Goal: Task Accomplishment & Management: Use online tool/utility

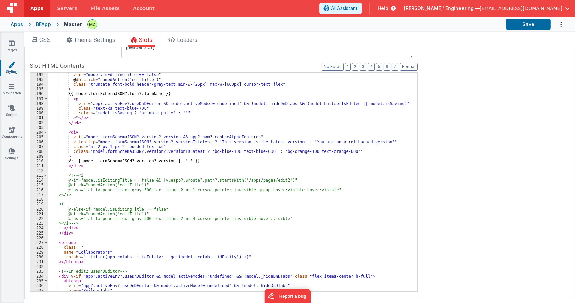
scroll to position [1031, 0]
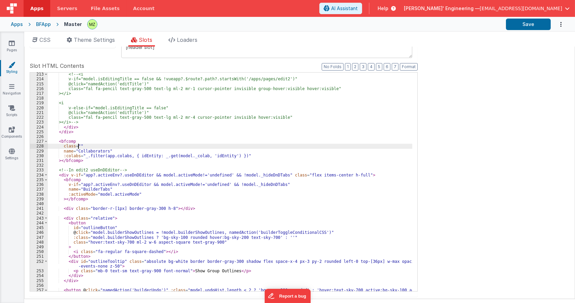
click at [79, 146] on div "<!-- <i v-if="model.isEditingTitle == false && !vueapp?.$route?.path?.startsWit…" at bounding box center [230, 188] width 365 height 233
click at [110, 156] on div "<!-- <i v-if="model.isEditingTitle == false && !vueapp?.$route?.path?.startsWit…" at bounding box center [230, 188] width 365 height 233
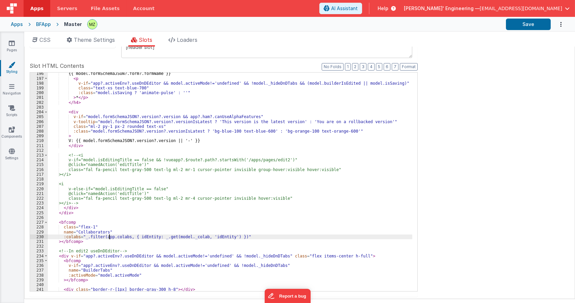
scroll to position [930, 0]
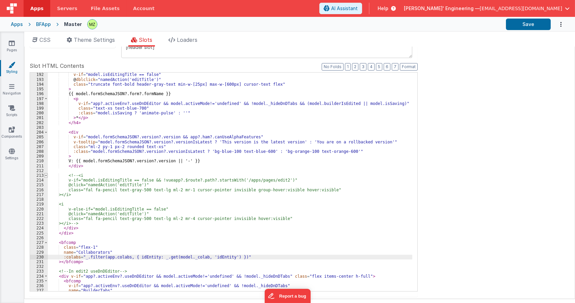
click at [45, 176] on span at bounding box center [46, 175] width 4 height 5
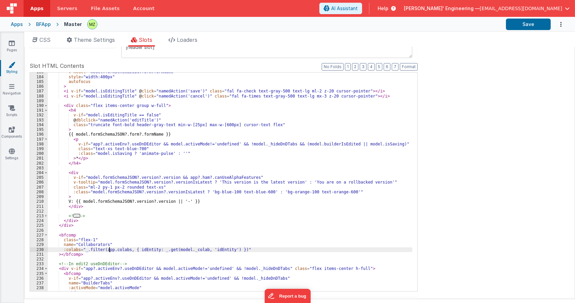
scroll to position [869, 0]
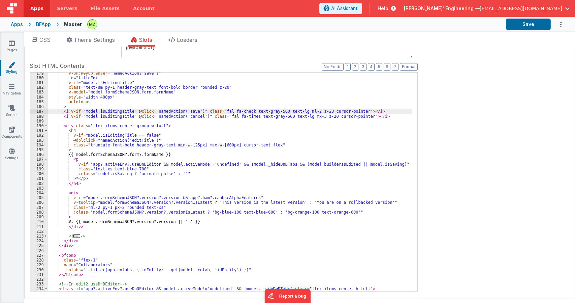
click at [62, 112] on div "v-on:keyup.enter = "namedAction('save')" id = "titleEdit" v-if = "model.isEditi…" at bounding box center [230, 185] width 365 height 228
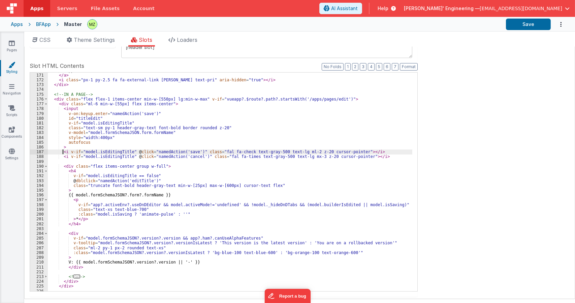
scroll to position [809, 0]
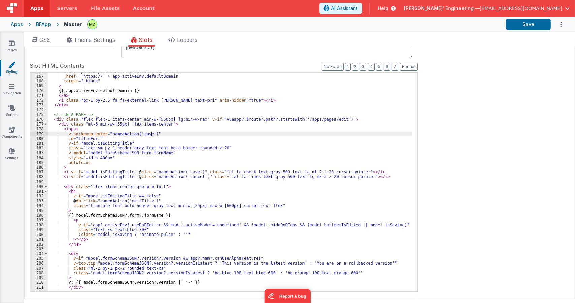
click at [158, 134] on div "class = "px-0.5 pl-8 text-sm !underline text-pri" :href = "'https://' + app.act…" at bounding box center [230, 183] width 365 height 228
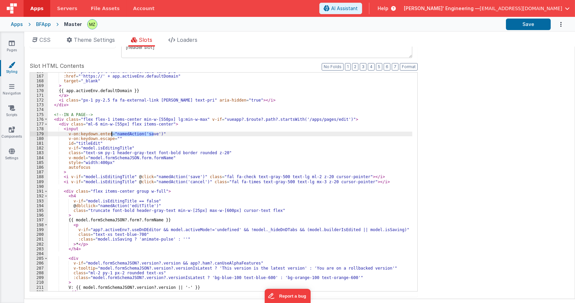
drag, startPoint x: 153, startPoint y: 134, endPoint x: 112, endPoint y: 134, distance: 41.8
click at [112, 134] on div "class = "px-0.5 pl-8 text-sm !underline text-pri" :href = "'https://' + app.act…" at bounding box center [230, 183] width 365 height 228
click at [113, 137] on div "class = "px-0.5 pl-8 text-sm !underline text-pri" :href = "'https://' + app.act…" at bounding box center [230, 183] width 365 height 228
click at [183, 183] on div "class = "px-0.5 pl-8 text-sm !underline text-pri" :href = "'https://' + app.act…" at bounding box center [230, 183] width 365 height 228
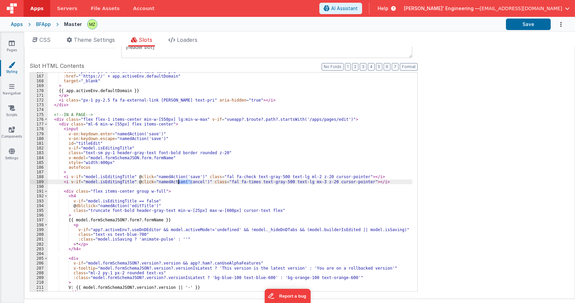
click at [183, 183] on div "class = "px-0.5 pl-8 text-sm !underline text-pri" :href = "'https://' + app.act…" at bounding box center [230, 183] width 365 height 228
click at [146, 139] on div "class = "px-0.5 pl-8 text-sm !underline text-pri" :href = "'https://' + app.act…" at bounding box center [230, 183] width 365 height 228
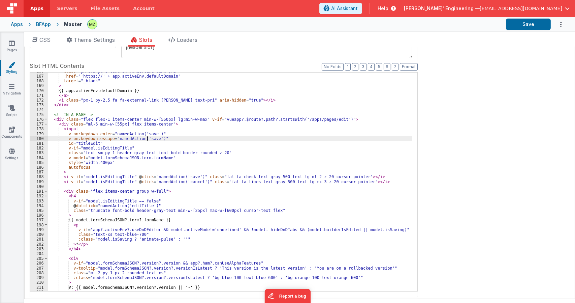
click at [146, 139] on div "class = "px-0.5 pl-8 text-sm !underline text-pri" :href = "'https://' + app.act…" at bounding box center [230, 183] width 365 height 228
click at [200, 149] on div "class = "px-0.5 pl-8 text-sm !underline text-pri" :href = "'https://' + app.act…" at bounding box center [230, 183] width 365 height 228
click at [171, 137] on div "class = "px-0.5 pl-8 text-sm !underline text-pri" :href = "'https://' + app.act…" at bounding box center [230, 183] width 365 height 228
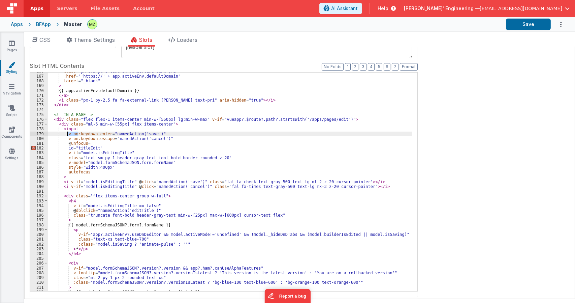
drag, startPoint x: 78, startPoint y: 134, endPoint x: 66, endPoint y: 133, distance: 11.2
click at [66, 133] on div "class = "px-0.5 pl-8 text-sm !underline text-pri" :href = "'https://' + app.act…" at bounding box center [230, 183] width 365 height 228
drag, startPoint x: 79, startPoint y: 138, endPoint x: 66, endPoint y: 139, distance: 12.5
click at [66, 139] on div "class = "px-0.5 pl-8 text-sm !underline text-pri" :href = "'https://' + app.act…" at bounding box center [230, 183] width 365 height 228
click at [76, 142] on div "class = "px-0.5 pl-8 text-sm !underline text-pri" :href = "'https://' + app.act…" at bounding box center [230, 183] width 365 height 228
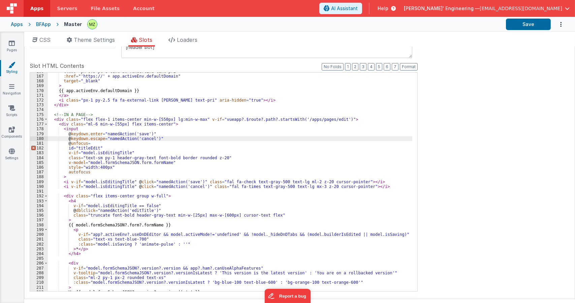
click at [76, 142] on div "class = "px-0.5 pl-8 text-sm !underline text-pri" :href = "'https://' + app.act…" at bounding box center [230, 183] width 365 height 228
drag, startPoint x: 102, startPoint y: 132, endPoint x: 144, endPoint y: 132, distance: 41.5
click at [144, 132] on div "class = "px-0.5 pl-8 text-sm !underline text-pri" :href = "'https://' + app.act…" at bounding box center [230, 183] width 365 height 228
click at [83, 142] on div "class = "px-0.5 pl-8 text-sm !underline text-pri" :href = "'https://' + app.act…" at bounding box center [230, 183] width 365 height 228
click at [169, 146] on div "class = "px-0.5 pl-8 text-sm !underline text-pri" :href = "'https://' + app.act…" at bounding box center [230, 183] width 365 height 228
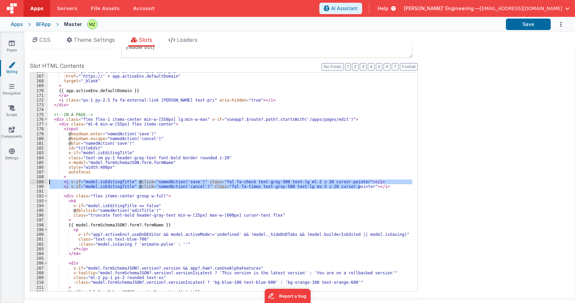
drag, startPoint x: 363, startPoint y: 185, endPoint x: 28, endPoint y: 180, distance: 335.4
click at [28, 180] on div "Site CSS Format 7 6 5 4 3 2 1 No Folds 1 2 3 4 5 6 7 8 9 10 11 12 13 14 15 16 1…" at bounding box center [299, 173] width 551 height 252
click at [62, 182] on div "class = "px-0.5 pl-8 text-sm !underline text-pri" :href = "'https://' + app.act…" at bounding box center [230, 181] width 365 height 218
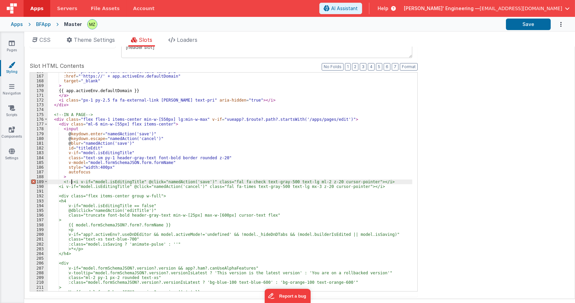
click at [360, 185] on div "class = "px-0.5 pl-8 text-sm !underline text-pri" :href = "'https://' + app.act…" at bounding box center [230, 183] width 365 height 228
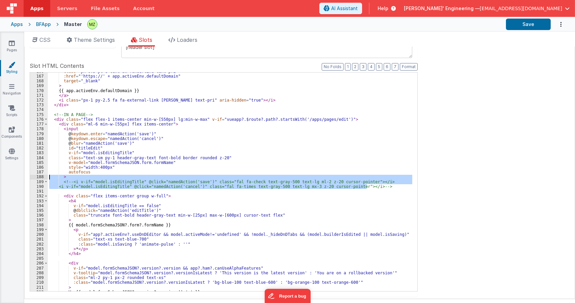
drag, startPoint x: 369, startPoint y: 186, endPoint x: 29, endPoint y: 180, distance: 339.7
click at [33, 179] on div "166 167 168 169 170 171 172 173 174 175 176 177 178 179 180 181 182 183 184 185…" at bounding box center [224, 181] width 388 height 219
click at [63, 183] on div "class = "px-0.5 pl-8 text-sm !underline text-pri" :href = "'https://' + app.act…" at bounding box center [230, 181] width 365 height 218
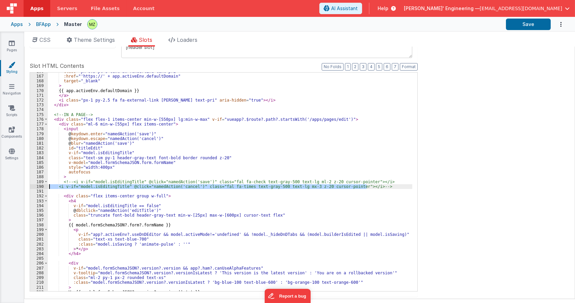
drag, startPoint x: 371, startPoint y: 186, endPoint x: 22, endPoint y: 184, distance: 349.1
click at [22, 184] on section "Pages Styling Navigation Scripts Components Settings CSS Theme Settings Slots L…" at bounding box center [287, 167] width 575 height 271
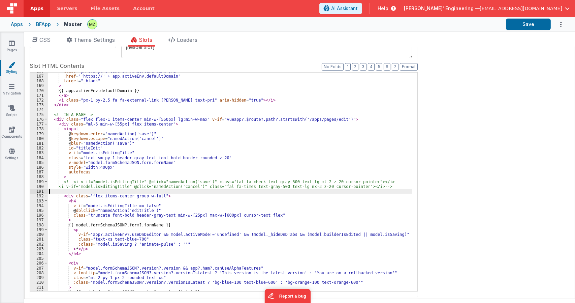
drag, startPoint x: 333, startPoint y: 193, endPoint x: 343, endPoint y: 192, distance: 10.8
click at [333, 193] on div "class = "px-0.5 pl-8 text-sm !underline text-pri" :href = "'https://' + app.act…" at bounding box center [230, 183] width 365 height 228
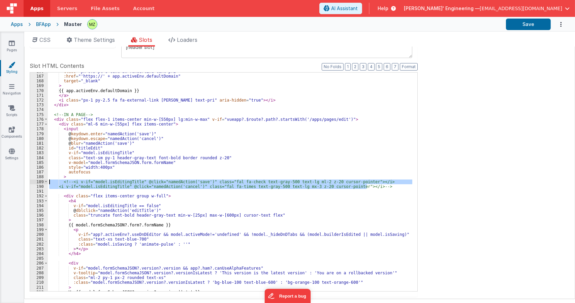
drag, startPoint x: 375, startPoint y: 185, endPoint x: 30, endPoint y: 183, distance: 344.4
click at [30, 183] on div "166 167 168 169 170 171 172 173 174 175 176 177 178 179 180 181 182 183 184 185…" at bounding box center [224, 181] width 388 height 219
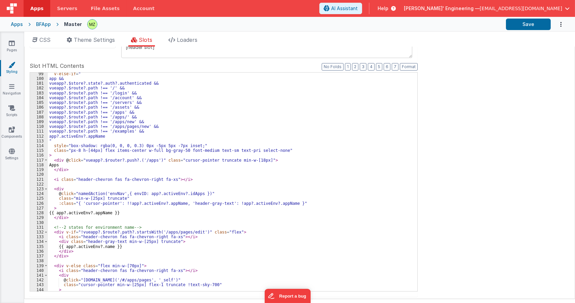
scroll to position [465, 0]
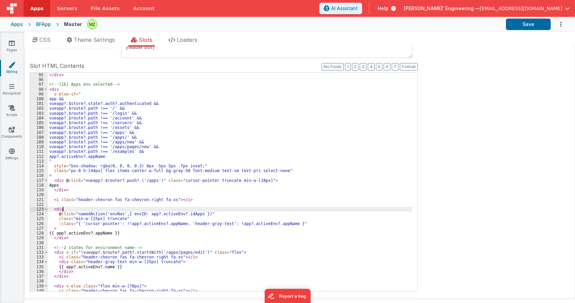
click at [139, 209] on div "</ div > <!-- [1b] Apps env selected --> < div v-else-if = " app && vueapp?.$st…" at bounding box center [230, 186] width 365 height 228
click at [155, 222] on div "</ div > <!-- [1b] Apps env selected --> < div v-else-if = " app && vueapp?.$st…" at bounding box center [230, 186] width 365 height 228
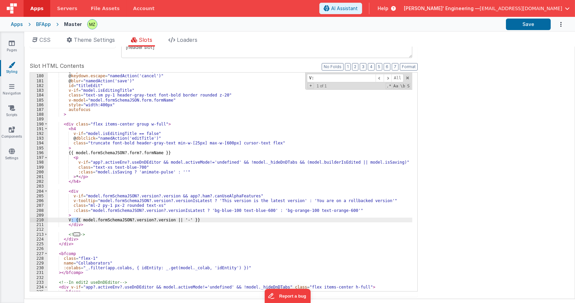
scroll to position [851, 0]
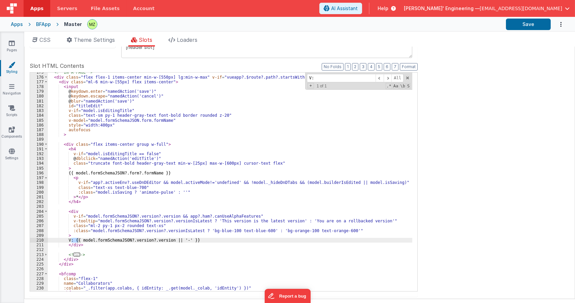
type input "V:"
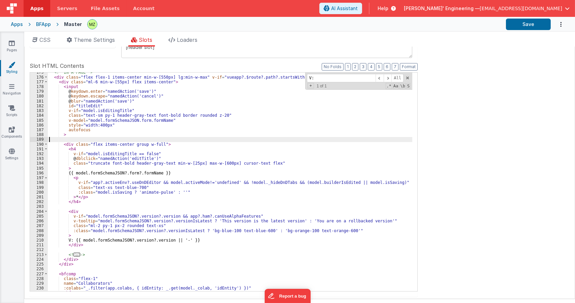
drag, startPoint x: 117, startPoint y: 142, endPoint x: 83, endPoint y: 138, distance: 33.9
click at [83, 138] on div "<!-- IN A PAGE --> < div class = "flex flex-1 items-center min-w-[550px] lg:min…" at bounding box center [230, 184] width 365 height 228
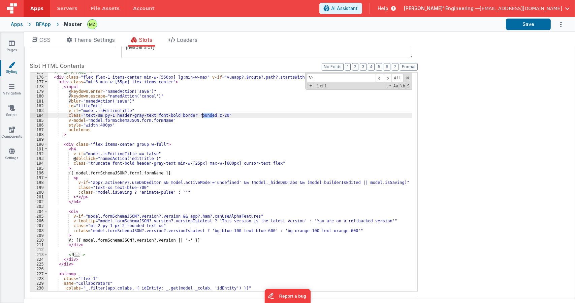
drag, startPoint x: 214, startPoint y: 116, endPoint x: 202, endPoint y: 115, distance: 12.2
click at [202, 115] on div "<!-- IN A PAGE --> < div class = "flex flex-1 items-center min-w-[550px] lg:min…" at bounding box center [230, 184] width 365 height 228
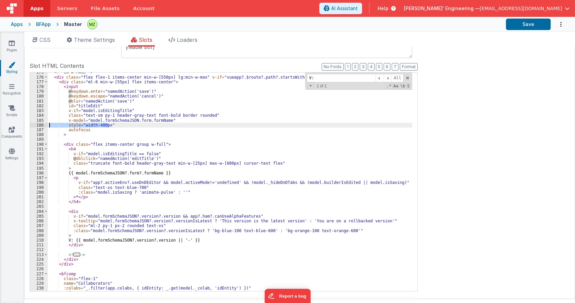
drag, startPoint x: 126, startPoint y: 126, endPoint x: 26, endPoint y: 126, distance: 100.1
click at [26, 126] on div "Site CSS Format 7 6 5 4 3 2 1 No Folds 1 2 3 4 5 6 7 8 9 10 11 12 13 14 15 16 1…" at bounding box center [299, 173] width 551 height 252
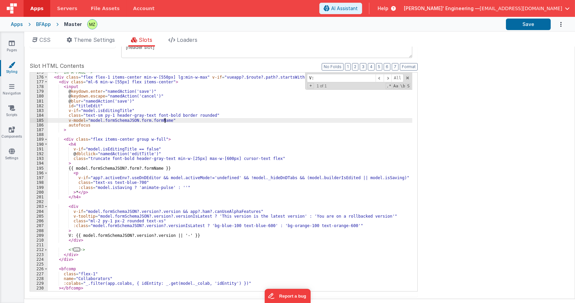
click at [110, 114] on div "<!-- IN A PAGE --> < div class = "flex flex-1 items-center min-w-[550px] lg:min…" at bounding box center [230, 184] width 365 height 228
drag, startPoint x: 132, startPoint y: 115, endPoint x: 116, endPoint y: 116, distance: 16.2
click at [116, 116] on div "<!-- IN A PAGE --> < div class = "flex flex-1 items-center min-w-[550px] lg:min…" at bounding box center [230, 184] width 365 height 228
click at [126, 119] on div "<!-- IN A PAGE --> < div class = "flex flex-1 items-center min-w-[550px] lg:min…" at bounding box center [230, 184] width 365 height 228
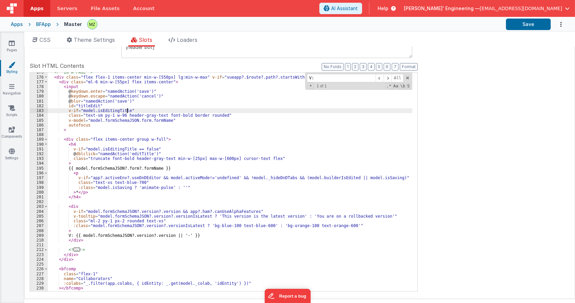
click at [131, 109] on div "<!-- IN A PAGE --> < div class = "flex flex-1 items-center min-w-[550px] lg:min…" at bounding box center [230, 184] width 365 height 228
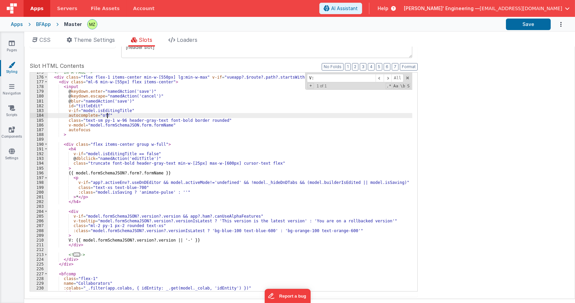
click at [143, 97] on div "<!-- IN A PAGE --> < div class = "flex flex-1 items-center min-w-[550px] lg:min…" at bounding box center [230, 184] width 365 height 228
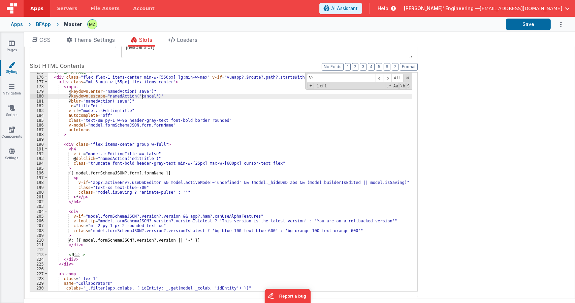
click at [143, 97] on div "<!-- IN A PAGE --> < div class = "flex flex-1 items-center min-w-[550px] lg:min…" at bounding box center [230, 184] width 365 height 228
click at [10, 111] on icon at bounding box center [11, 107] width 7 height 7
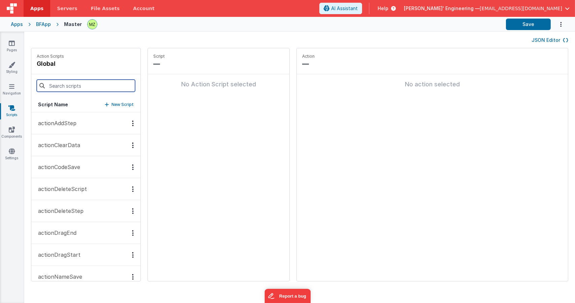
click at [67, 87] on input at bounding box center [86, 86] width 98 height 12
paste input "cancel"
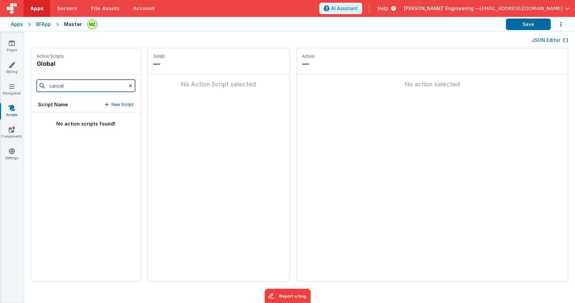
type input "cancel"
click at [127, 83] on div "cancel" at bounding box center [85, 85] width 109 height 23
click at [129, 88] on icon at bounding box center [131, 85] width 4 height 23
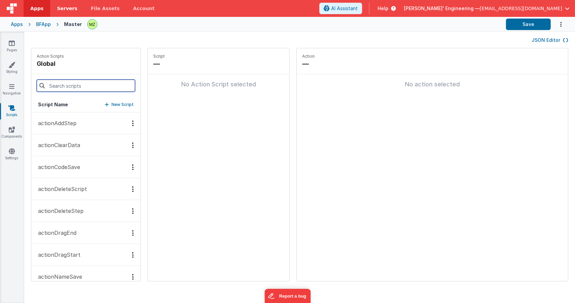
drag, startPoint x: 87, startPoint y: 83, endPoint x: 66, endPoint y: 0, distance: 85.7
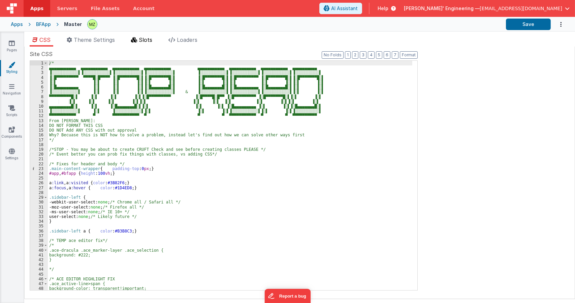
click at [134, 39] on icon at bounding box center [134, 39] width 6 height 5
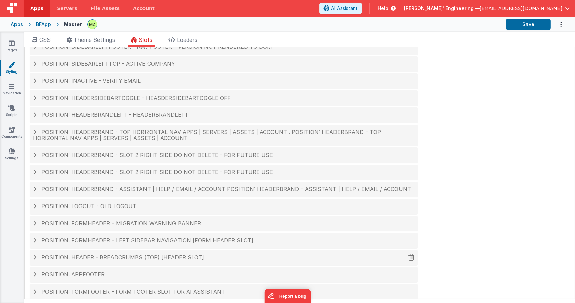
scroll to position [28, 0]
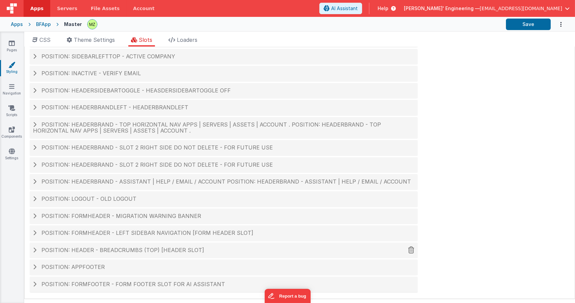
click at [152, 249] on span "Position: header - breadcrumbs (top) [header slot]" at bounding box center [122, 249] width 163 height 7
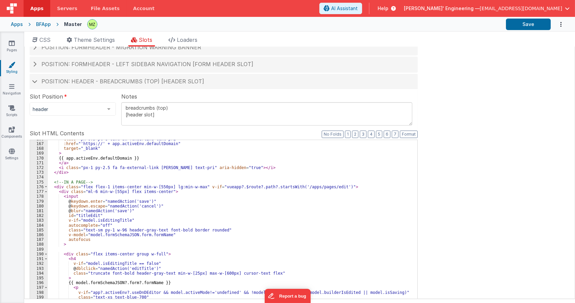
scroll to position [829, 0]
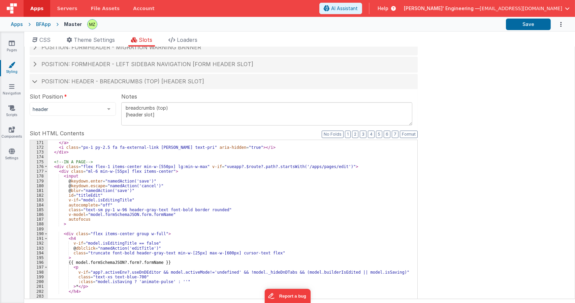
click at [145, 219] on div "{{ app.activeEnv.defaultDomain }} </ a > < i class = "px-1 py-2.5 fa fa-externa…" at bounding box center [230, 249] width 365 height 228
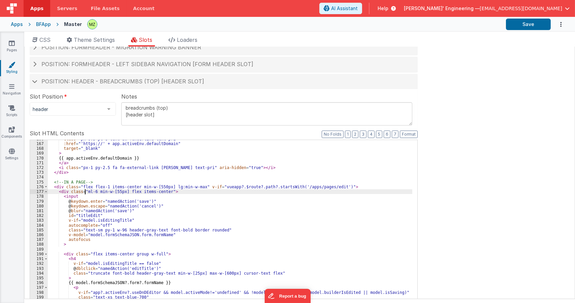
click at [85, 190] on div "class = "px-0.5 pl-8 text-sm !underline text-pri" :href = "'https://' + app.act…" at bounding box center [230, 250] width 365 height 228
click at [94, 191] on div "class = "px-0.5 pl-8 text-sm !underline text-pri" :href = "'https://' + app.act…" at bounding box center [230, 250] width 365 height 228
click at [164, 190] on div "class = "px-0.5 pl-8 text-sm !underline text-pri" :href = "'https://' + app.act…" at bounding box center [230, 250] width 365 height 228
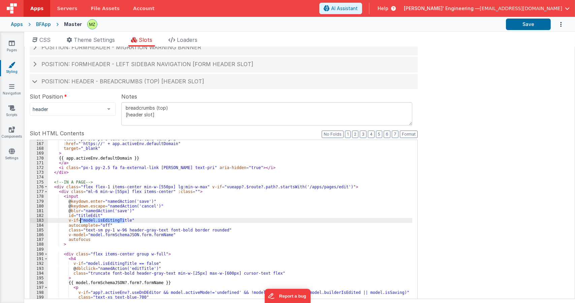
drag, startPoint x: 124, startPoint y: 220, endPoint x: 80, endPoint y: 221, distance: 44.5
click at [80, 221] on div "class = "px-0.5 pl-8 text-sm !underline text-pri" :href = "'https://' + app.act…" at bounding box center [230, 250] width 365 height 228
click at [185, 190] on div "class = "px-0.5 pl-8 text-sm !underline text-pri" :href = "'https://' + app.act…" at bounding box center [230, 250] width 365 height 228
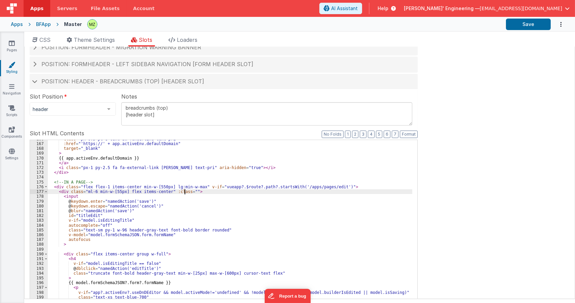
paste textarea
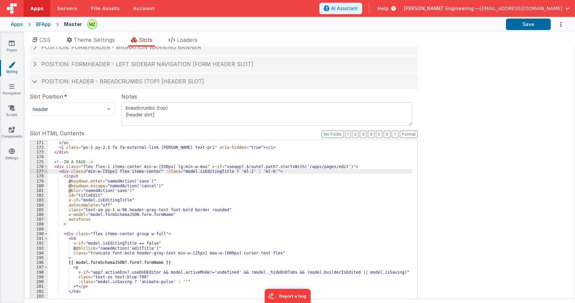
scroll to position [829, 0]
click at [131, 249] on div "{{ app.activeEnv.defaultDomain }} </ a > < i class = "px-1 py-2.5 fa fa-externa…" at bounding box center [230, 249] width 365 height 228
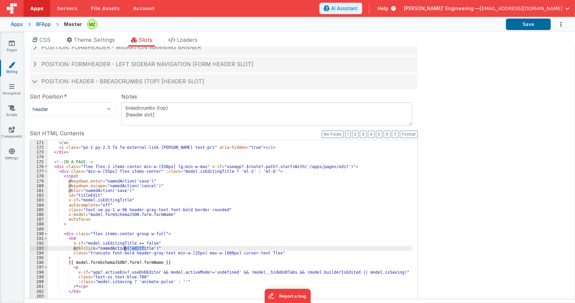
click at [131, 249] on div "{{ app.activeEnv.defaultDomain }} </ a > < i class = "px-1 py-2.5 fa fa-externa…" at bounding box center [230, 249] width 365 height 228
click at [134, 248] on div "{{ app.activeEnv.defaultDomain }} </ a > < i class = "px-1 py-2.5 fa fa-externa…" at bounding box center [230, 249] width 365 height 218
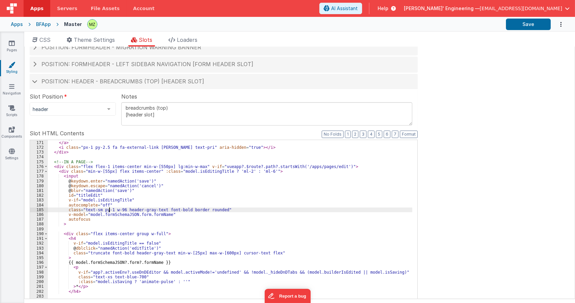
click at [109, 210] on div "{{ app.activeEnv.defaultDomain }} </ a > < i class = "px-1 py-2.5 fa fa-externa…" at bounding box center [230, 249] width 365 height 228
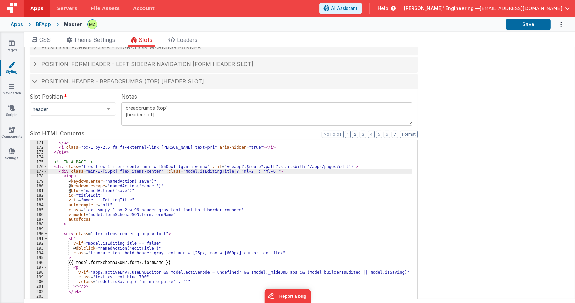
click at [237, 172] on div "{{ app.activeEnv.defaultDomain }} </ a > < i class = "px-1 py-2.5 fa fa-externa…" at bounding box center [230, 249] width 365 height 228
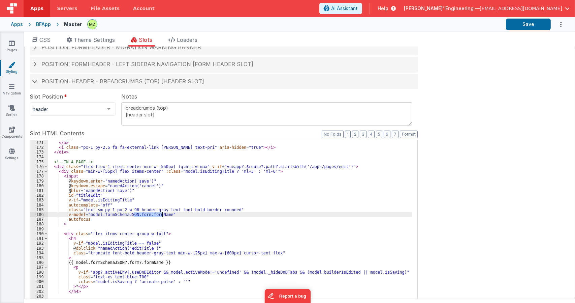
drag, startPoint x: 134, startPoint y: 214, endPoint x: 163, endPoint y: 216, distance: 29.7
click at [163, 216] on div "{{ app.activeEnv.defaultDomain }} </ a > < i class = "px-1 py-2.5 fa fa-externa…" at bounding box center [230, 249] width 365 height 228
click at [143, 218] on div "{{ app.activeEnv.defaultDomain }} </ a > < i class = "px-1 py-2.5 fa fa-externa…" at bounding box center [230, 249] width 365 height 228
drag, startPoint x: 162, startPoint y: 215, endPoint x: 86, endPoint y: 213, distance: 76.5
click at [86, 213] on div "{{ app.activeEnv.defaultDomain }} </ a > < i class = "px-1 py-2.5 fa fa-externa…" at bounding box center [230, 249] width 365 height 228
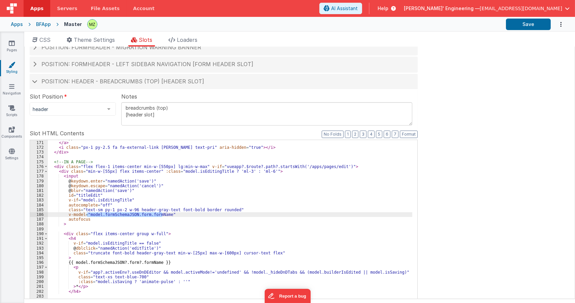
click at [110, 215] on div "{{ app.activeEnv.defaultDomain }} </ a > < i class = "px-1 py-2.5 fa fa-externa…" at bounding box center [230, 249] width 365 height 218
drag, startPoint x: 101, startPoint y: 215, endPoint x: 163, endPoint y: 215, distance: 62.0
click at [163, 215] on div "{{ app.activeEnv.defaultDomain }} </ a > < i class = "px-1 py-2.5 fa fa-externa…" at bounding box center [230, 249] width 365 height 228
click at [161, 176] on div "{{ app.activeEnv.defaultDomain }} </ a > < i class = "px-1 py-2.5 fa fa-externa…" at bounding box center [230, 249] width 365 height 228
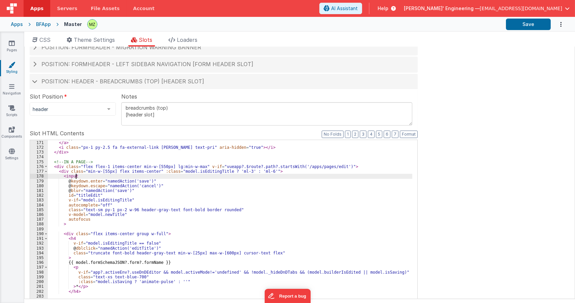
click at [82, 191] on div "{{ app.activeEnv.defaultDomain }} </ a > < i class = "px-1 py-2.5 fa fa-externa…" at bounding box center [230, 249] width 365 height 228
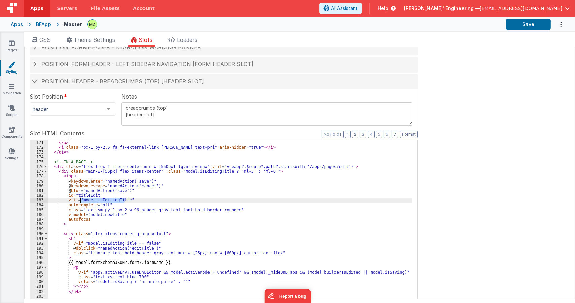
drag, startPoint x: 124, startPoint y: 200, endPoint x: 81, endPoint y: 200, distance: 43.5
click at [81, 200] on div "{{ app.activeEnv.defaultDomain }} </ a > < i class = "px-1 py-2.5 fa fa-externa…" at bounding box center [230, 249] width 365 height 228
click at [83, 191] on div "{{ app.activeEnv.defaultDomain }} </ a > < i class = "px-1 py-2.5 fa fa-externa…" at bounding box center [230, 249] width 365 height 228
paste textarea
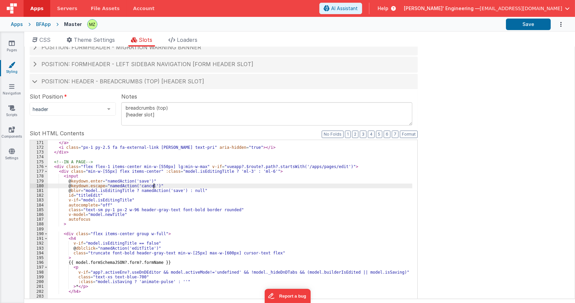
click at [209, 186] on div "{{ app.activeEnv.defaultDomain }} </ a > < i class = "px-1 py-2.5 fa fa-externa…" at bounding box center [230, 249] width 365 height 228
click at [226, 184] on div "{{ app.activeEnv.defaultDomain }} </ a > < i class = "px-1 py-2.5 fa fa-externa…" at bounding box center [230, 249] width 365 height 228
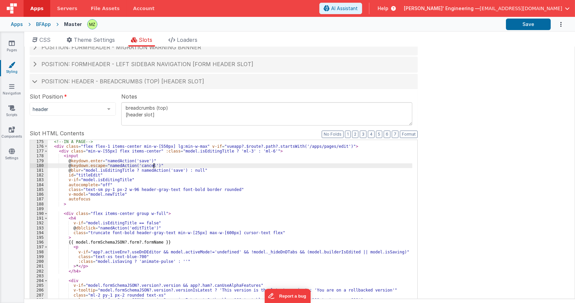
scroll to position [809, 0]
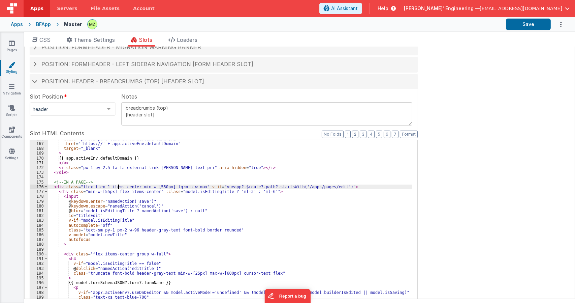
click at [119, 186] on div "class = "px-0.5 pl-8 text-sm !underline text-pri" :href = "'https://' + app.act…" at bounding box center [230, 250] width 365 height 228
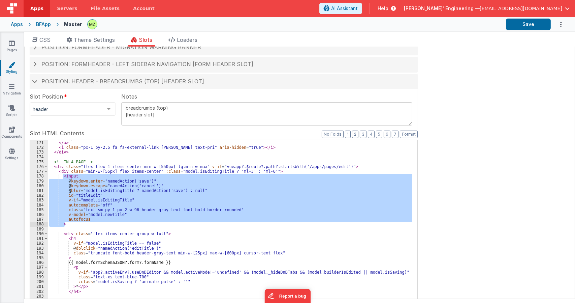
drag, startPoint x: 62, startPoint y: 176, endPoint x: 76, endPoint y: 224, distance: 50.1
click at [76, 224] on div "{{ app.activeEnv.defaultDomain }} </ a > < i class = "px-1 py-2.5 fa fa-externa…" at bounding box center [230, 249] width 365 height 228
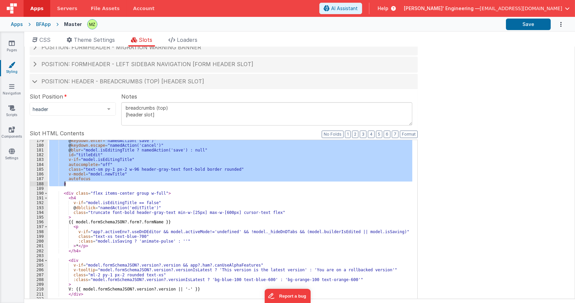
scroll to position [890, 0]
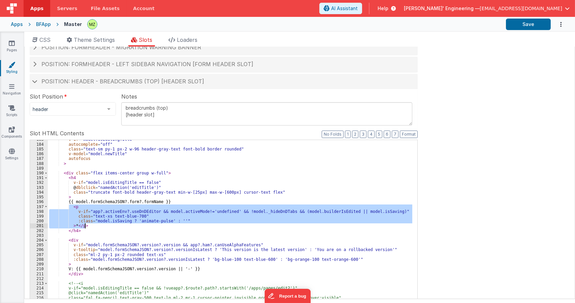
drag, startPoint x: 70, startPoint y: 206, endPoint x: 88, endPoint y: 224, distance: 25.3
click at [88, 224] on div "v-if = "model.isEditingTitle" autocomplete = "off" class = "text-sm py-1 px-2 w…" at bounding box center [230, 251] width 365 height 228
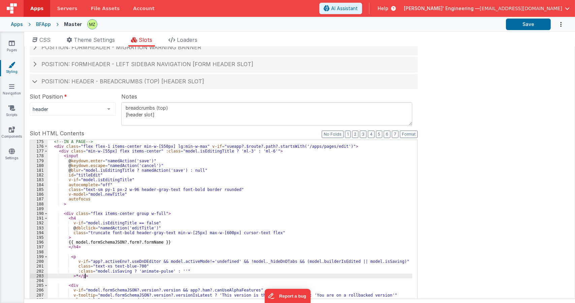
scroll to position [849, 0]
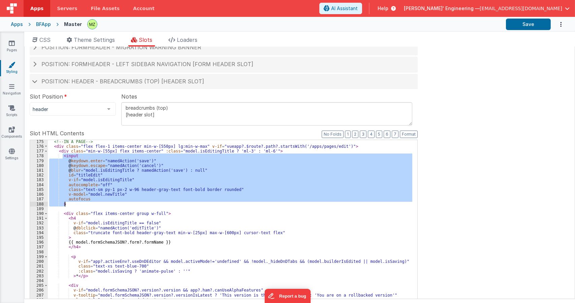
drag, startPoint x: 63, startPoint y: 157, endPoint x: 77, endPoint y: 204, distance: 48.1
click at [77, 204] on div "<!-- IN A PAGE --> < div class = "flex flex-1 items-center min-w-[550px] lg:min…" at bounding box center [230, 253] width 365 height 228
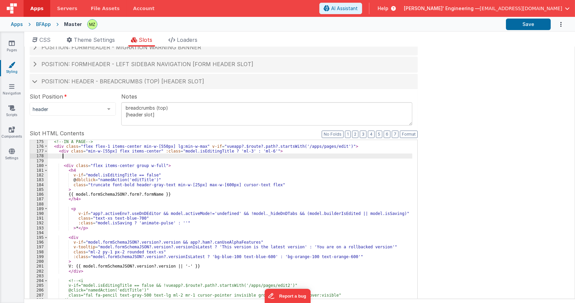
click at [162, 164] on div "<!-- IN A PAGE --> < div class = "flex flex-1 items-center min-w-[550px] lg:min…" at bounding box center [230, 253] width 365 height 228
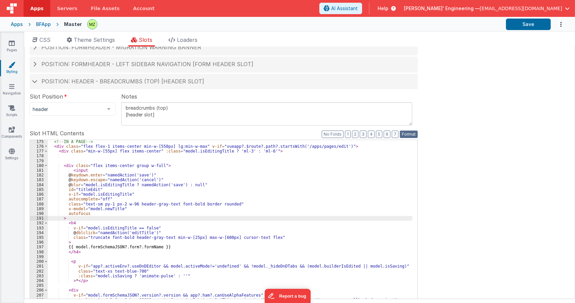
click at [404, 133] on button "Format" at bounding box center [409, 133] width 18 height 7
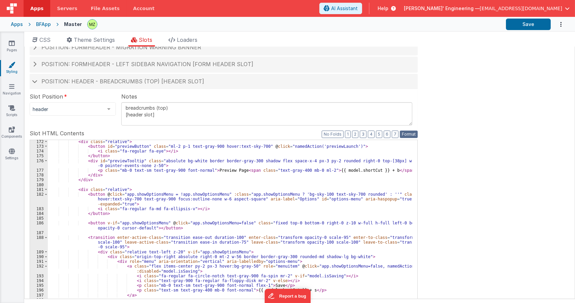
scroll to position [936, 0]
click at [187, 199] on div "< div class = "relative" > < button id = "previewButton" class = "ml-2 p-1 text…" at bounding box center [230, 253] width 365 height 228
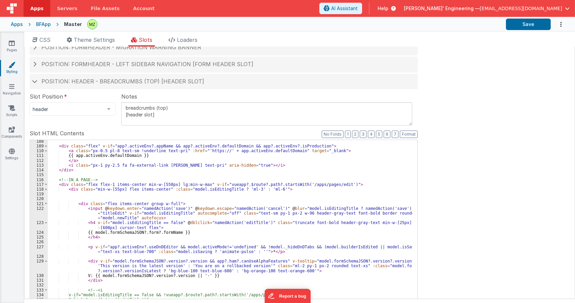
scroll to position [612, 0]
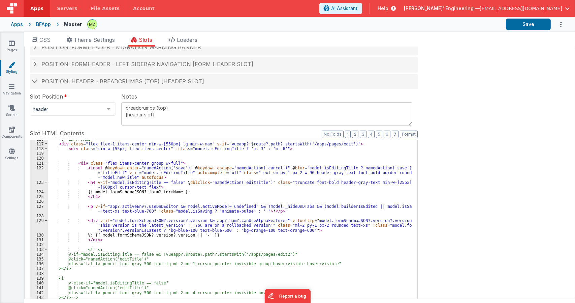
click at [161, 176] on div "<!-- IN A PAGE --> < div class = "flex flex-1 items-center min-w-[550px] lg:min…" at bounding box center [230, 251] width 365 height 228
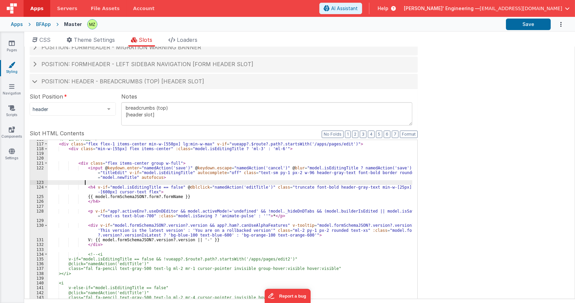
click at [183, 162] on div "<!-- IN A PAGE --> < div class = "flex flex-1 items-center min-w-[550px] lg:min…" at bounding box center [230, 251] width 365 height 228
click at [291, 173] on div "<!-- IN A PAGE --> < div class = "flex flex-1 items-center min-w-[550px] lg:min…" at bounding box center [230, 251] width 365 height 228
click at [292, 173] on div "<!-- IN A PAGE --> < div class = "flex flex-1 items-center min-w-[550px] lg:min…" at bounding box center [230, 251] width 365 height 228
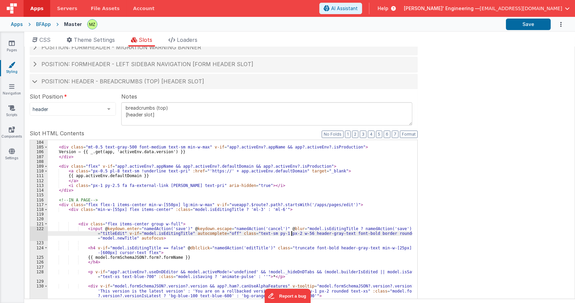
scroll to position [551, 0]
click at [44, 204] on span at bounding box center [46, 204] width 4 height 5
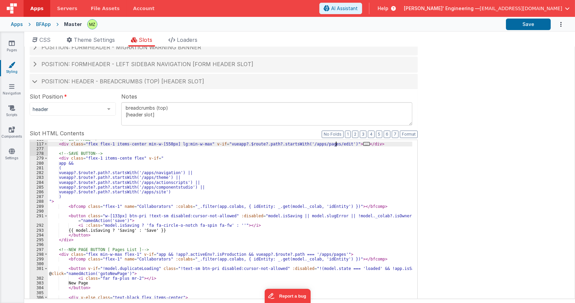
scroll to position [572, 0]
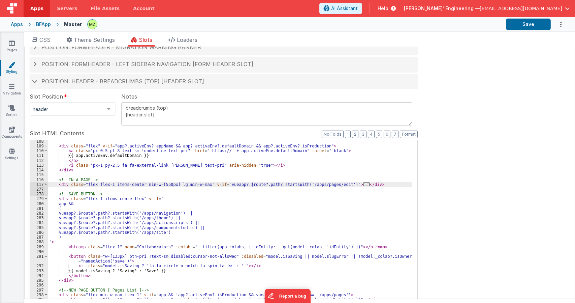
click at [337, 181] on div "< div class = "flex" v-if = "app?.activeEnv?.appName && app?.activeEnv?.default…" at bounding box center [230, 253] width 365 height 228
click at [363, 184] on span "..." at bounding box center [366, 184] width 7 height 4
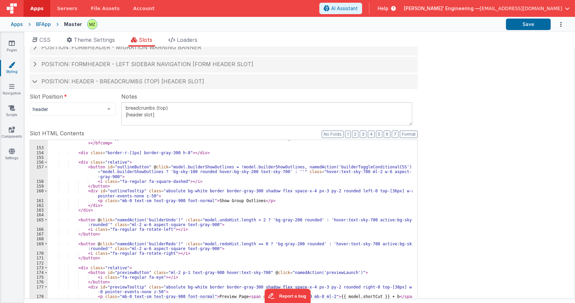
scroll to position [834, 0]
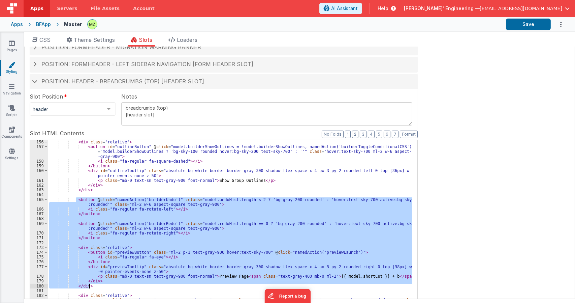
drag, startPoint x: 77, startPoint y: 198, endPoint x: 117, endPoint y: 283, distance: 94.5
click at [117, 283] on div "< div class = "relative" > < button id = "outlineButton" @ click = "model.build…" at bounding box center [230, 254] width 365 height 228
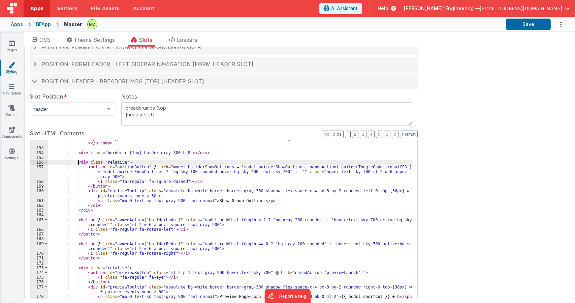
click at [77, 162] on div "< bfcomp v-if = "app?.activeEnv?.useDnDEditor && model.activeMode!='undefined' …" at bounding box center [230, 252] width 365 height 233
click at [76, 162] on div "< bfcomp v-if = "app?.activeEnv?.useDnDEditor && model.activeMode!='undefined' …" at bounding box center [230, 249] width 365 height 218
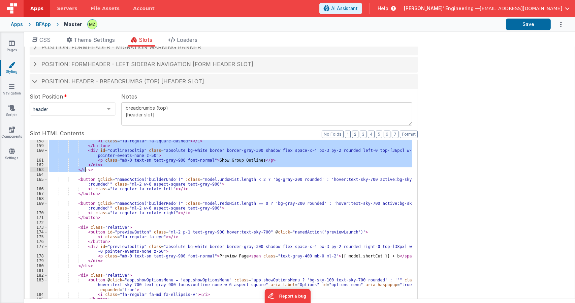
scroll to position [855, 0]
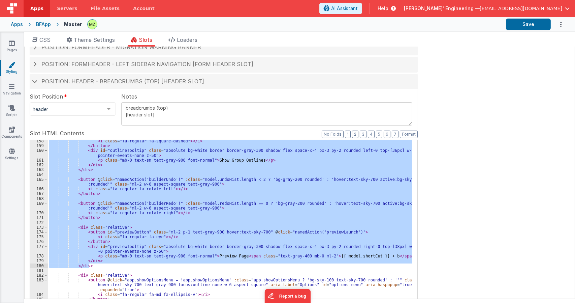
drag, startPoint x: 76, startPoint y: 162, endPoint x: 97, endPoint y: 266, distance: 105.6
click at [97, 266] on div "< i class = "fa-regular fa-square-dashed" > </ i > </ button > < div id = "outl…" at bounding box center [230, 253] width 365 height 228
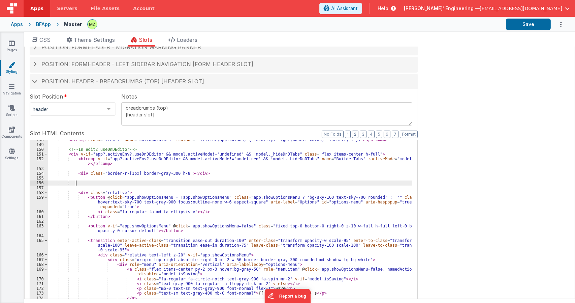
scroll to position [773, 0]
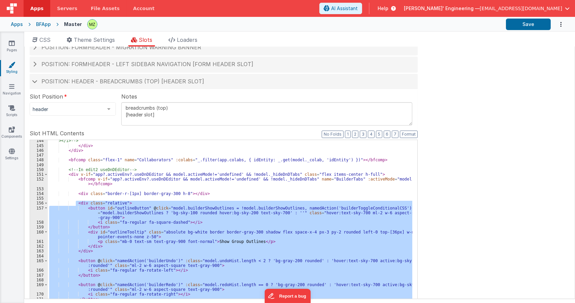
click at [99, 201] on div "></i> --> </ div > </ div > < bfcomp class = "flex-1" name = "Collaborators" :c…" at bounding box center [230, 249] width 365 height 218
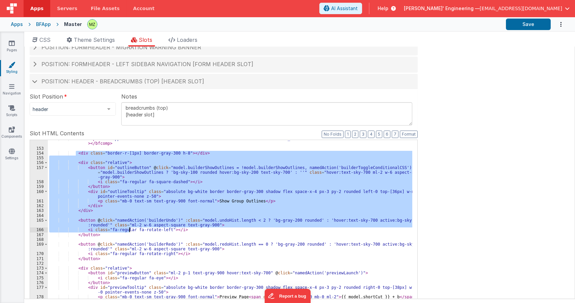
scroll to position [834, 0]
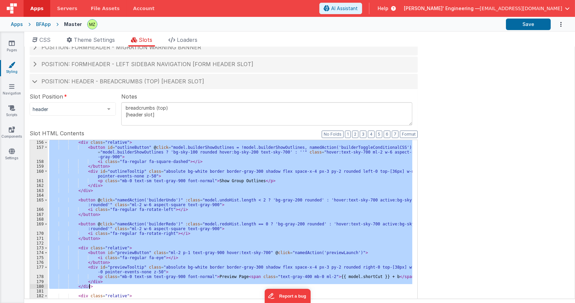
drag, startPoint x: 75, startPoint y: 192, endPoint x: 109, endPoint y: 279, distance: 92.6
click at [110, 281] on div "< div class = "relative" > < button id = "outlineButton" @ click = "model.build…" at bounding box center [230, 254] width 365 height 228
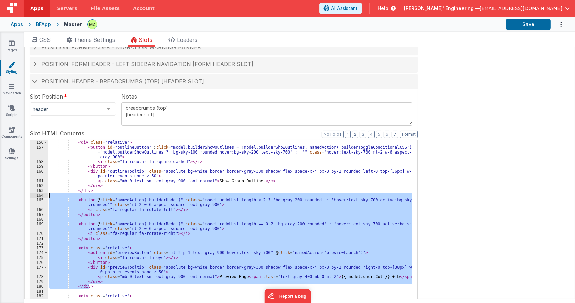
scroll to position [793, 0]
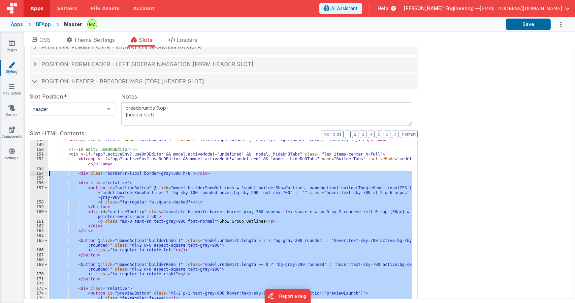
drag, startPoint x: 92, startPoint y: 206, endPoint x: 38, endPoint y: 171, distance: 64.6
click at [38, 171] on div "148 149 150 151 152 153 154 155 156 157 158 159 160 161 162 163 164 165 166 167…" at bounding box center [224, 249] width 388 height 219
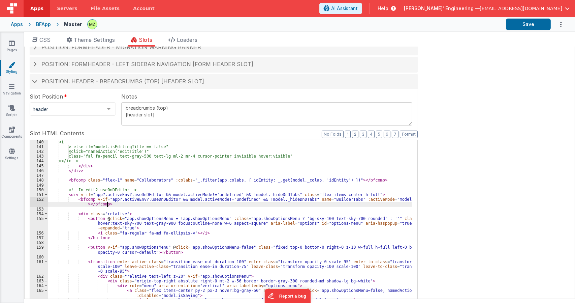
scroll to position [733, 0]
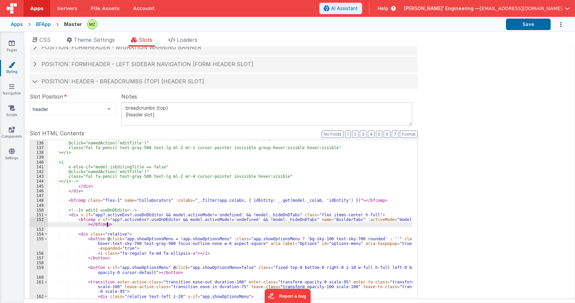
click at [366, 197] on div "v-if="model.isEditingTitle == false && !vueapp?.$route?.path?.startsWith('/apps…" at bounding box center [230, 249] width 365 height 228
click at [365, 201] on div "v-if="model.isEditingTitle == false && !vueapp?.$route?.path?.startsWith('/apps…" at bounding box center [230, 249] width 365 height 228
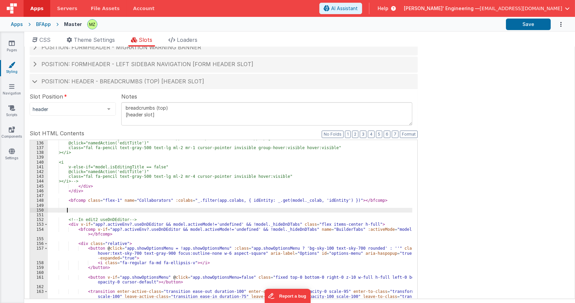
scroll to position [740, 0]
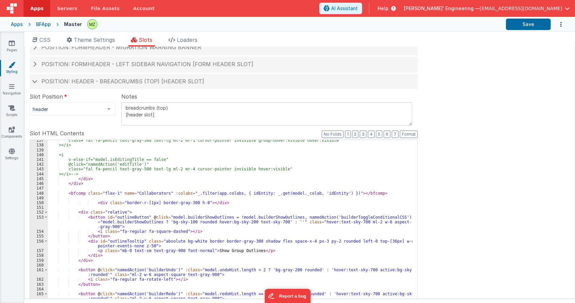
click at [94, 201] on div "class="fal fa-pencil text-gray-500 text-lg ml-2 mr-1 cursor-pointer invisible g…" at bounding box center [230, 252] width 365 height 228
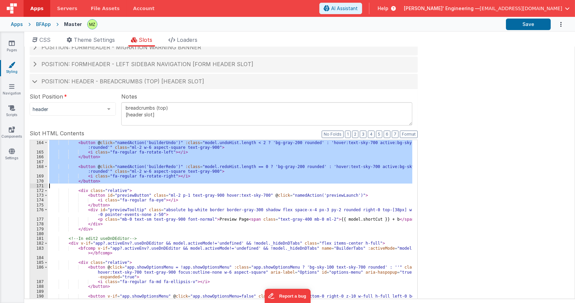
scroll to position [882, 0]
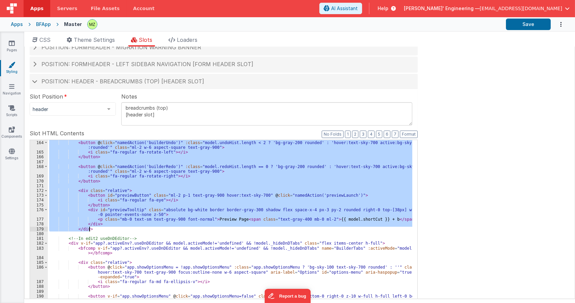
drag, startPoint x: 75, startPoint y: 156, endPoint x: 97, endPoint y: 228, distance: 75.0
click at [97, 228] on div "< button @ click = "namedAction('builderUndo')" :class = "model.undoHist.length…" at bounding box center [230, 249] width 365 height 228
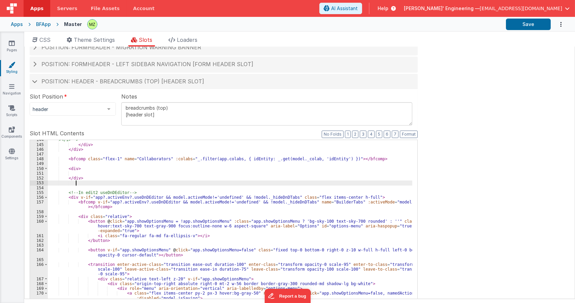
scroll to position [754, 0]
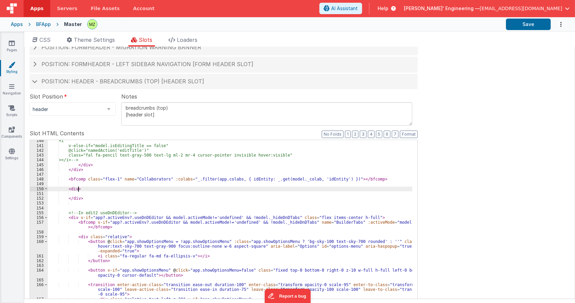
click at [79, 189] on div "<i v-else-if="model.isEditingTitle == false" @click="namedAction('editTitle')" …" at bounding box center [230, 252] width 365 height 228
click at [80, 190] on div "<i v-else-if="model.isEditingTitle == false" @click="namedAction('editTitle')" …" at bounding box center [230, 252] width 365 height 228
click at [81, 193] on div "<i v-else-if="model.isEditingTitle == false" @click="namedAction('editTitle')" …" at bounding box center [230, 252] width 365 height 228
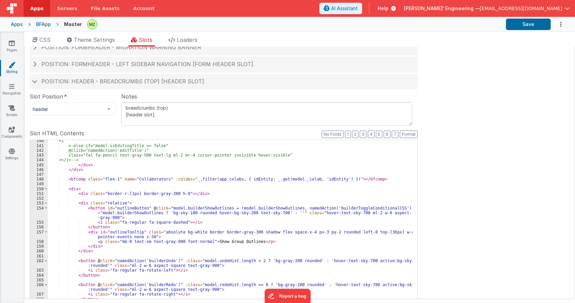
scroll to position [774, 0]
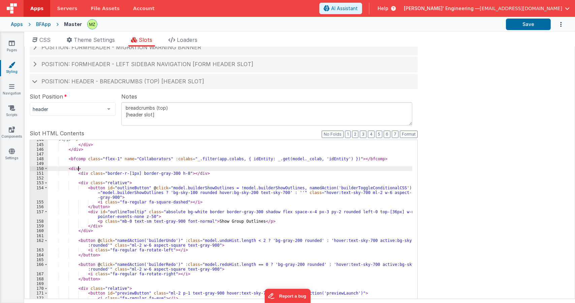
click at [78, 168] on div "></i> --> </ div > </ div > < bfcomp class = "flex-1" name = "Collaborators" :c…" at bounding box center [230, 253] width 365 height 233
click at [77, 168] on div "></i> --> </ div > </ div > < bfcomp class = "flex-1" name = "Collaborators" :c…" at bounding box center [230, 253] width 365 height 233
click at [76, 168] on div "></i> --> </ div > </ div > < bfcomp class = "flex-1" name = "Collaborators" :c…" at bounding box center [230, 253] width 365 height 233
click at [105, 168] on div "></i> --> </ div > </ div > < bfcomp class = "flex-1" name = "Collaborators" :c…" at bounding box center [230, 253] width 365 height 233
click at [166, 166] on div "></i> --> </ div > </ div > < bfcomp class = "flex-1" name = "Collaborators" :c…" at bounding box center [230, 253] width 365 height 233
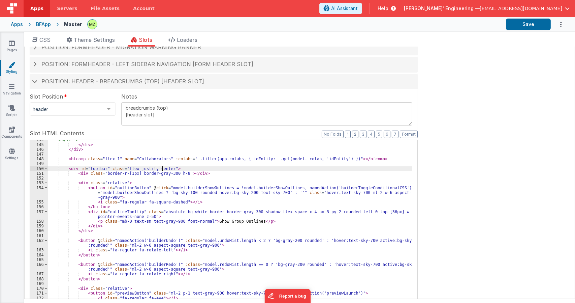
click at [163, 169] on div "></i> --> </ div > </ div > < bfcomp class = "flex-1" name = "Collaborators" :c…" at bounding box center [230, 253] width 365 height 233
click at [165, 168] on div "></i> --> </ div > </ div > < bfcomp class = "flex-1" name = "Collaborators" :c…" at bounding box center [230, 253] width 365 height 233
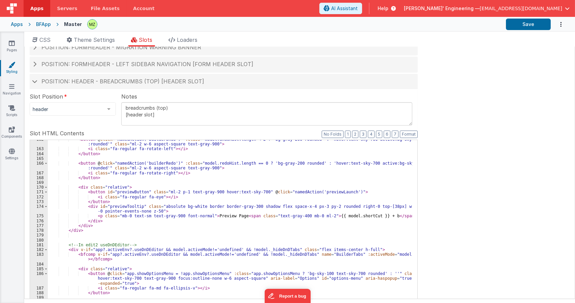
scroll to position [875, 0]
drag, startPoint x: 77, startPoint y: 248, endPoint x: 281, endPoint y: 250, distance: 204.2
click at [281, 250] on div "< button @ click = "namedAction('builderUndo')" :class = "model.undoHist.length…" at bounding box center [230, 253] width 365 height 233
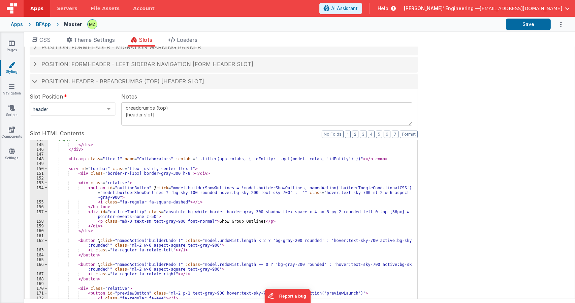
scroll to position [754, 0]
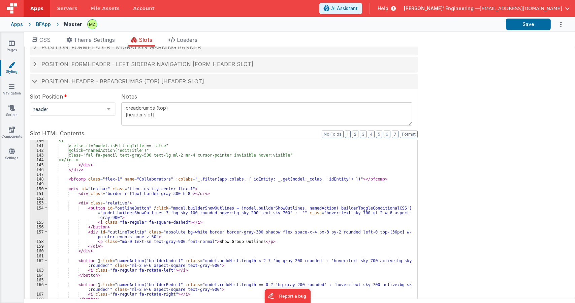
click at [107, 188] on div "<i v-else-if="model.isEditingTitle == false" @click="namedAction('editTitle')" …" at bounding box center [230, 252] width 365 height 228
paste textarea
drag, startPoint x: 117, startPoint y: 178, endPoint x: 85, endPoint y: 179, distance: 31.3
click at [85, 179] on div "<i v-else-if="model.isEditingTitle == false" @click="namedAction('editTitle')" …" at bounding box center [230, 252] width 365 height 228
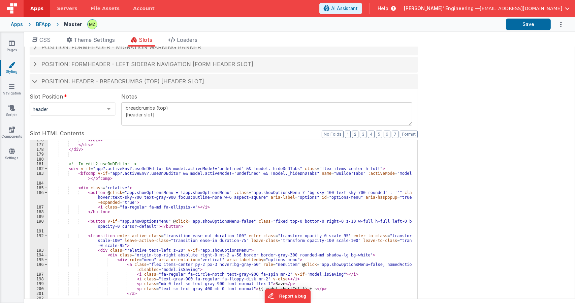
scroll to position [936, 0]
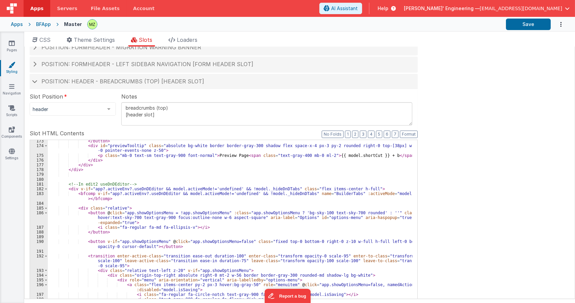
click at [81, 169] on div "</ button > < div id = "previewTooltip" class = "absolute bg-white border borde…" at bounding box center [230, 258] width 365 height 238
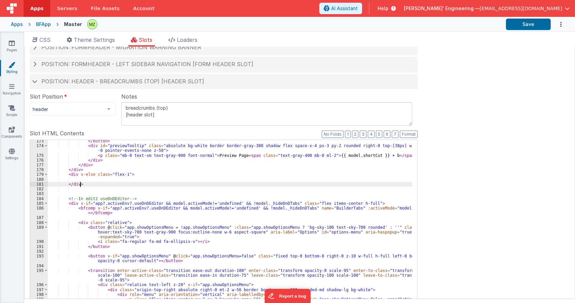
click at [189, 181] on div "</ button > < div id = "previewTooltip" class = "absolute bg-white border borde…" at bounding box center [230, 253] width 365 height 228
click at [184, 201] on div "</ button > < div id = "previewTooltip" class = "absolute bg-white border borde…" at bounding box center [230, 253] width 365 height 228
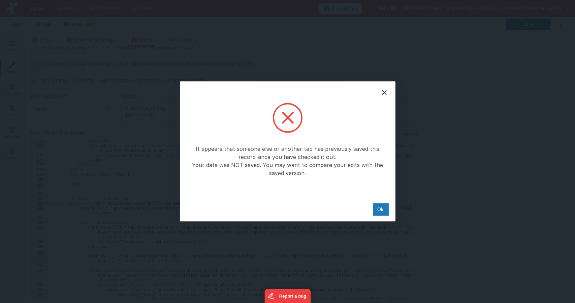
click at [383, 93] on icon at bounding box center [384, 92] width 5 height 5
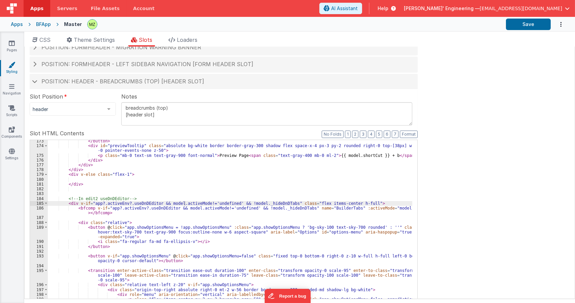
click at [245, 203] on div "</ button > < div id = "previewTooltip" class = "absolute bg-white border borde…" at bounding box center [230, 253] width 365 height 228
